Goal: Task Accomplishment & Management: Complete application form

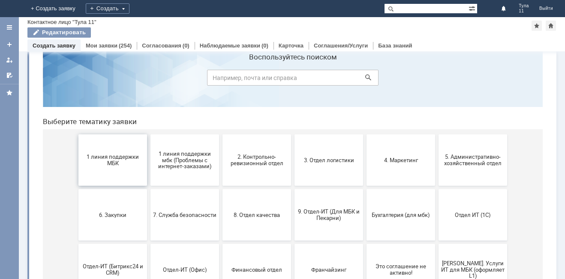
scroll to position [43, 0]
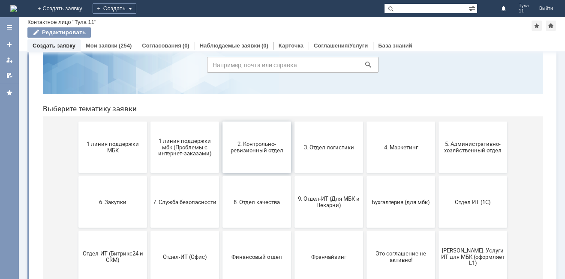
click at [248, 151] on span "2. Контрольно-ревизионный отдел" at bounding box center [256, 147] width 63 height 13
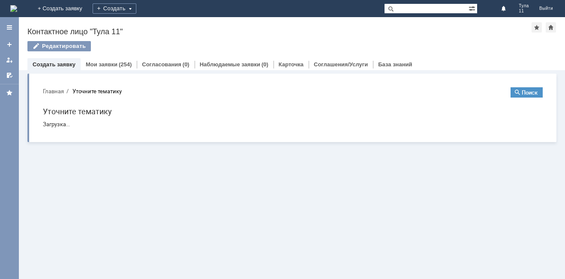
scroll to position [0, 0]
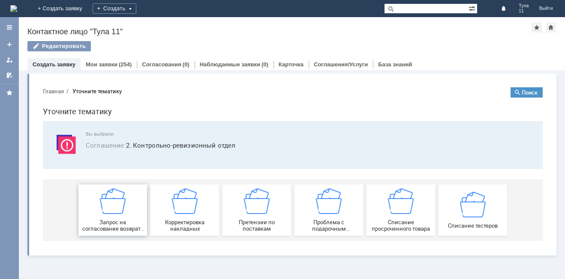
click at [108, 227] on span "Запрос на согласование возврата (д/с или товара)" at bounding box center [112, 225] width 63 height 13
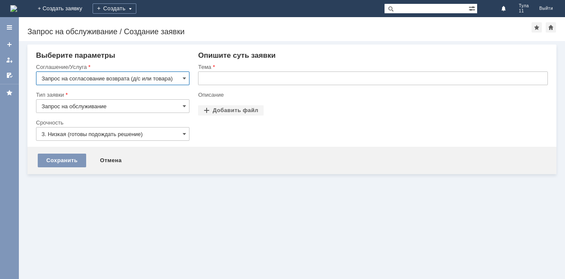
click at [254, 78] on input "text" at bounding box center [373, 79] width 350 height 14
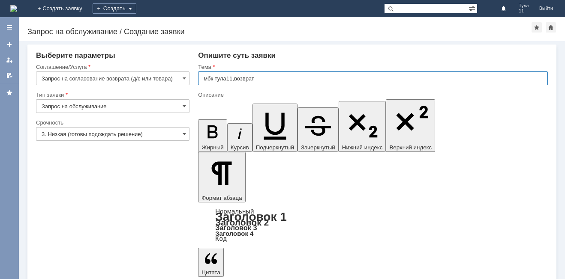
type input "мбк тула11,возврат"
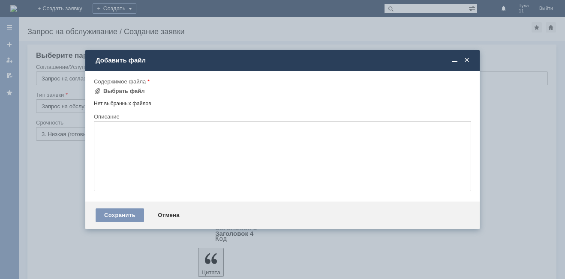
click at [464, 62] on span at bounding box center [466, 61] width 9 height 8
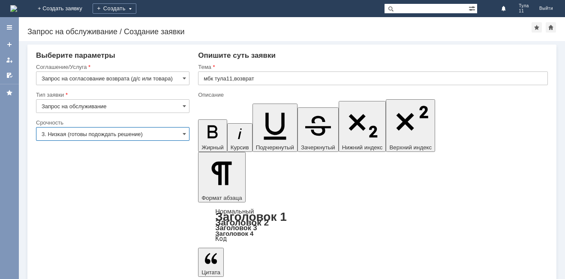
click at [75, 129] on input "3. Низкая (готовы подождать решение)" at bounding box center [112, 134] width 153 height 14
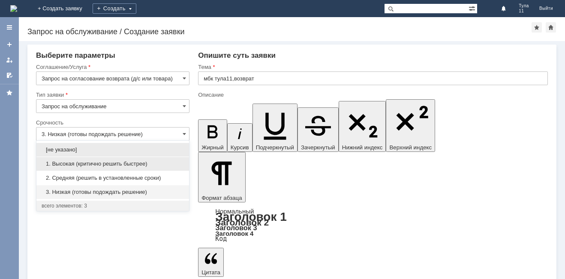
click at [69, 161] on span "1. Высокая (критично решить быстрее)" at bounding box center [113, 164] width 142 height 7
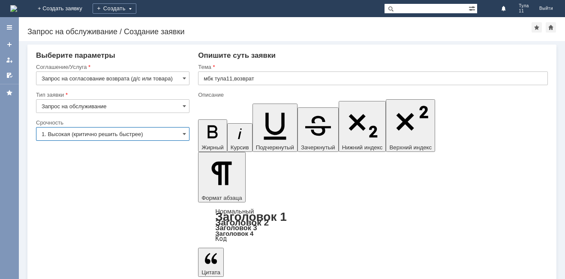
type input "1. Высокая (критично решить быстрее)"
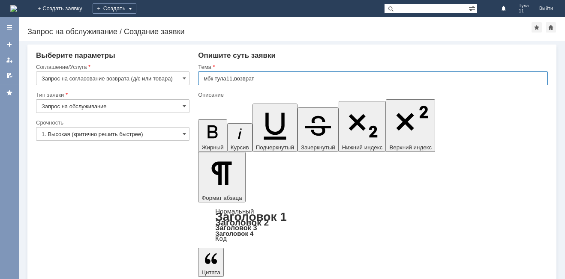
click at [236, 79] on input "мбк тула11,возврат" at bounding box center [373, 79] width 350 height 14
